Goal: Information Seeking & Learning: Find specific page/section

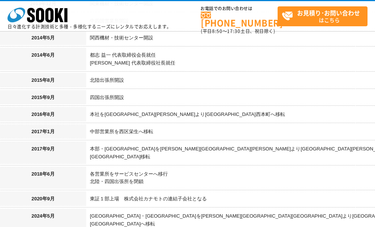
scroll to position [862, 0]
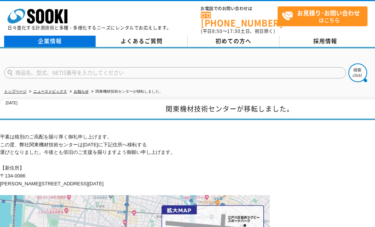
click at [50, 38] on link "企業情報" at bounding box center [50, 41] width 92 height 11
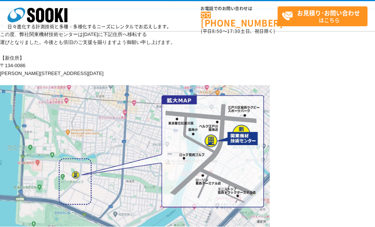
scroll to position [150, 0]
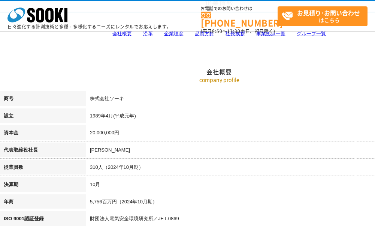
scroll to position [75, 0]
